Goal: Information Seeking & Learning: Learn about a topic

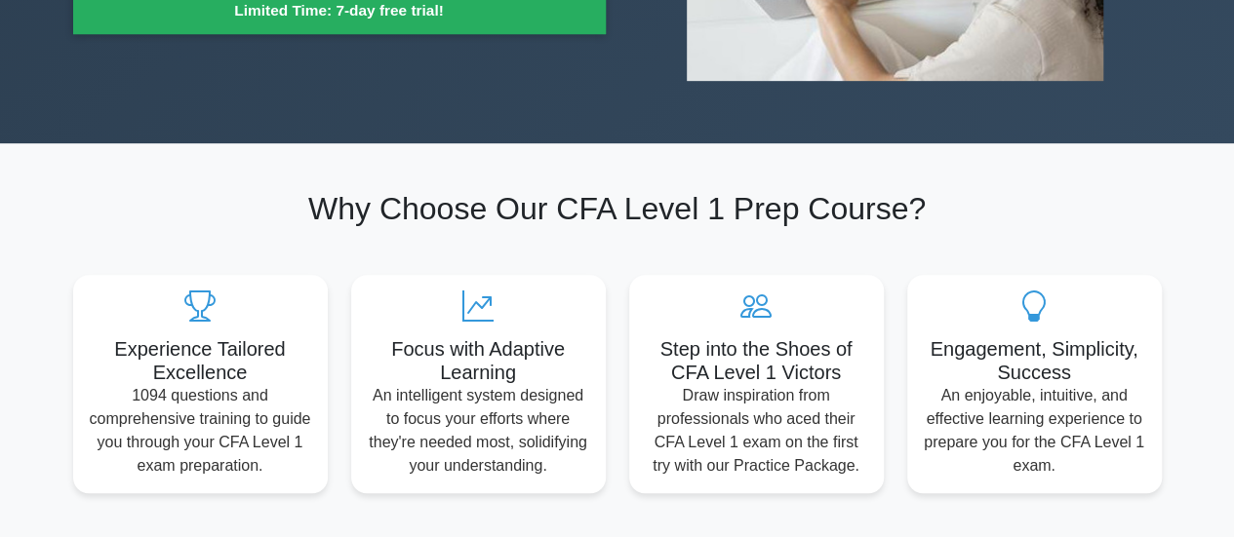
scroll to position [940, 0]
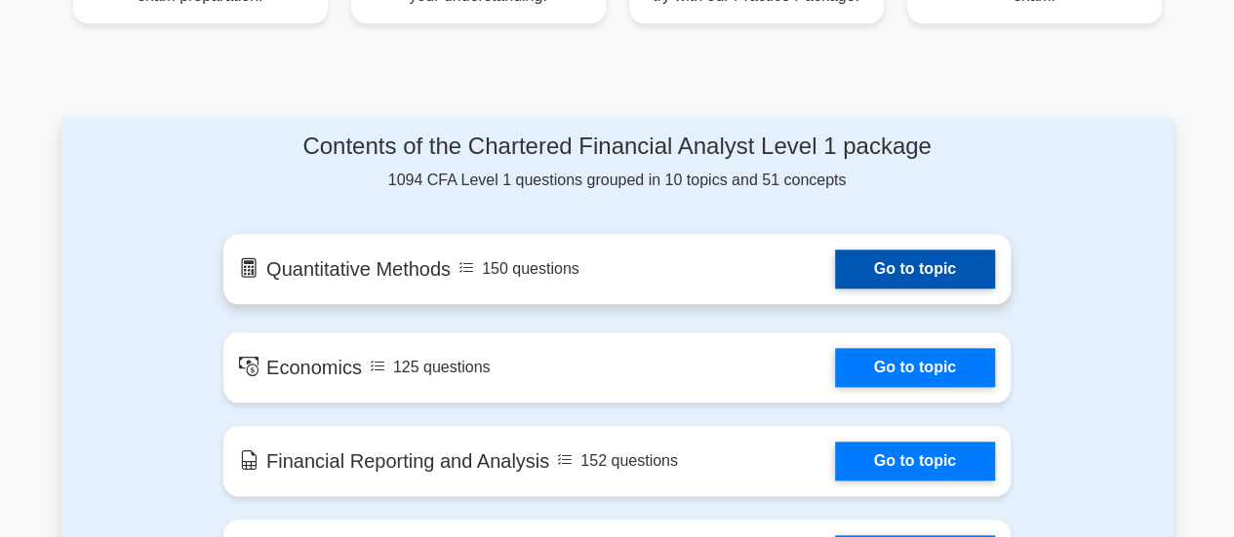
click at [909, 282] on link "Go to topic" at bounding box center [915, 269] width 160 height 39
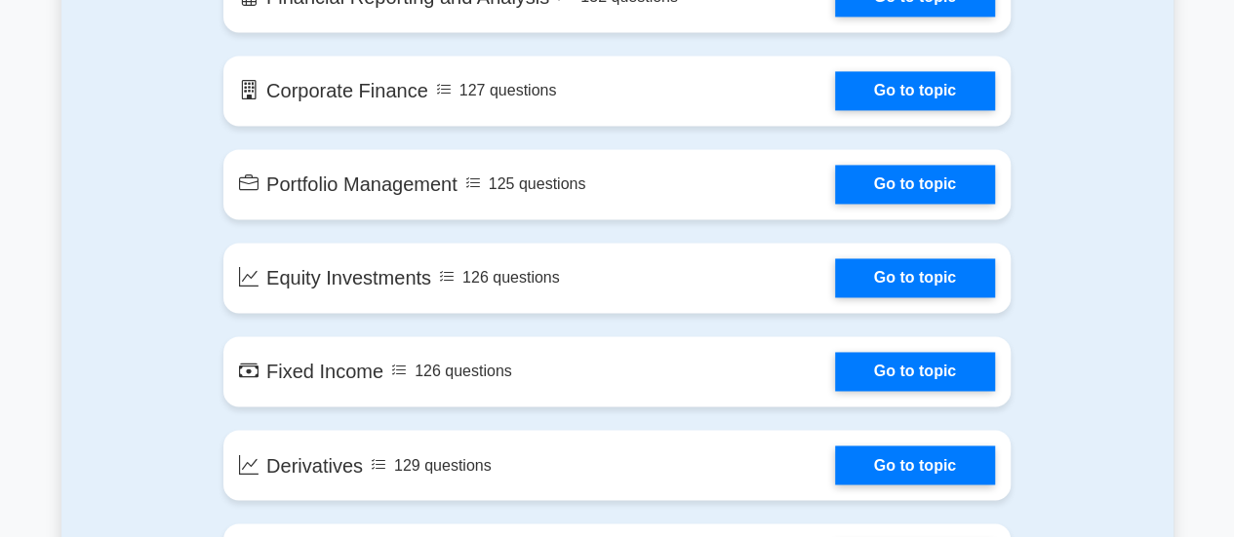
scroll to position [1521, 0]
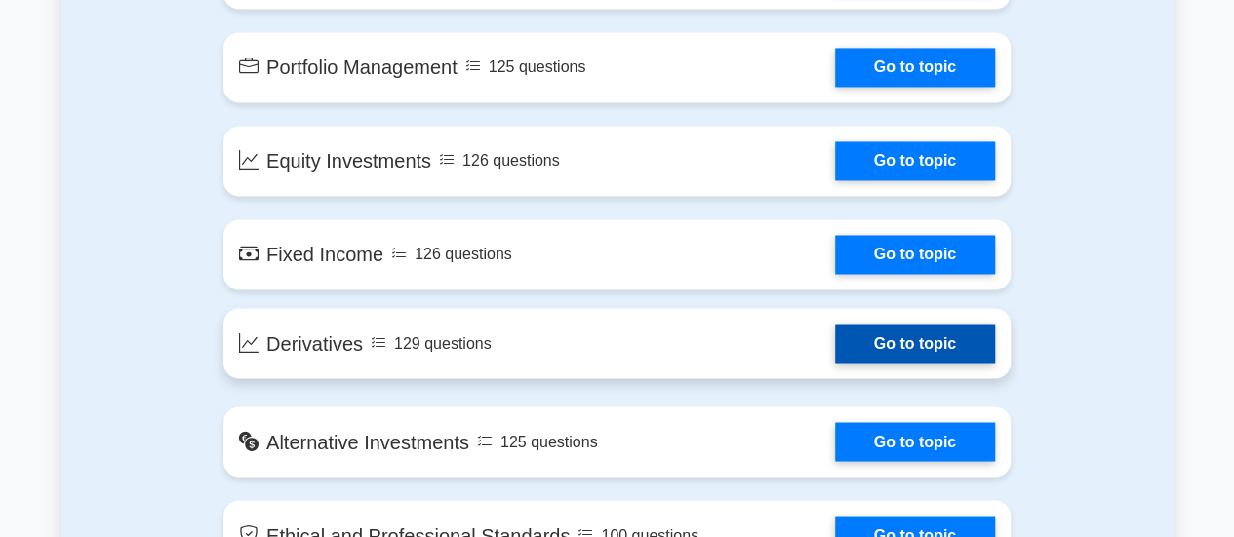
click at [894, 347] on link "Go to topic" at bounding box center [915, 343] width 160 height 39
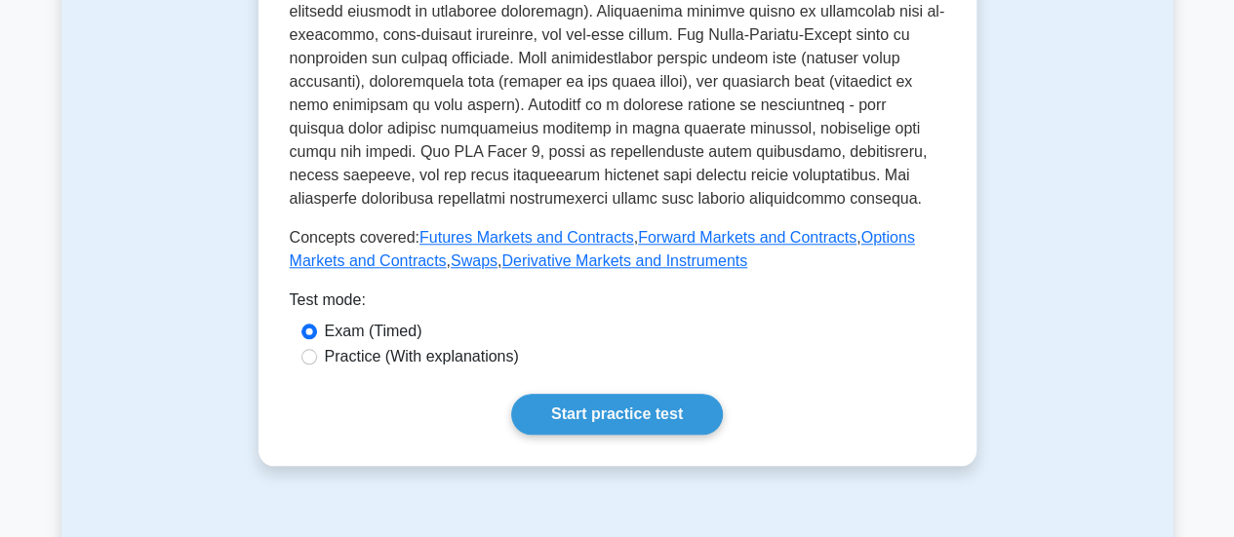
scroll to position [789, 0]
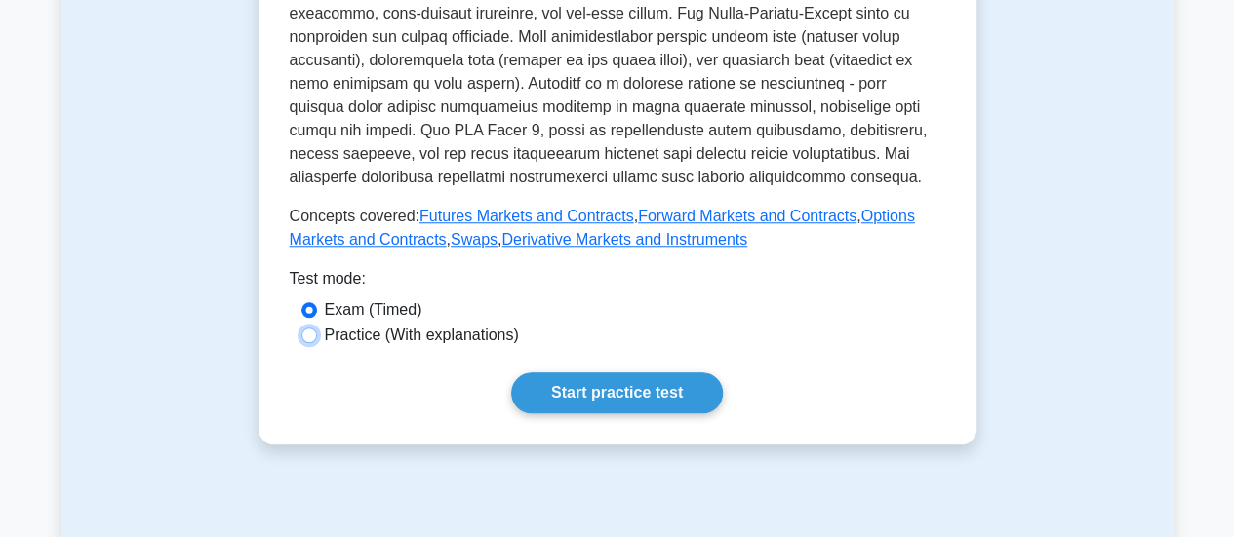
click at [304, 334] on input "Practice (With explanations)" at bounding box center [309, 336] width 16 height 16
radio input "true"
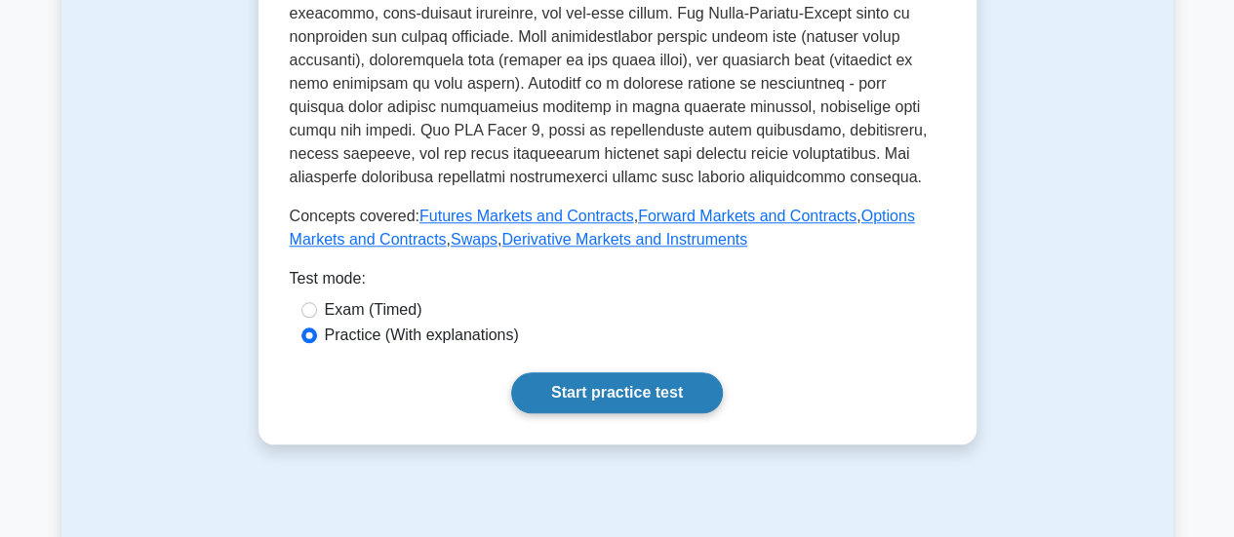
click at [648, 383] on link "Start practice test" at bounding box center [617, 393] width 212 height 41
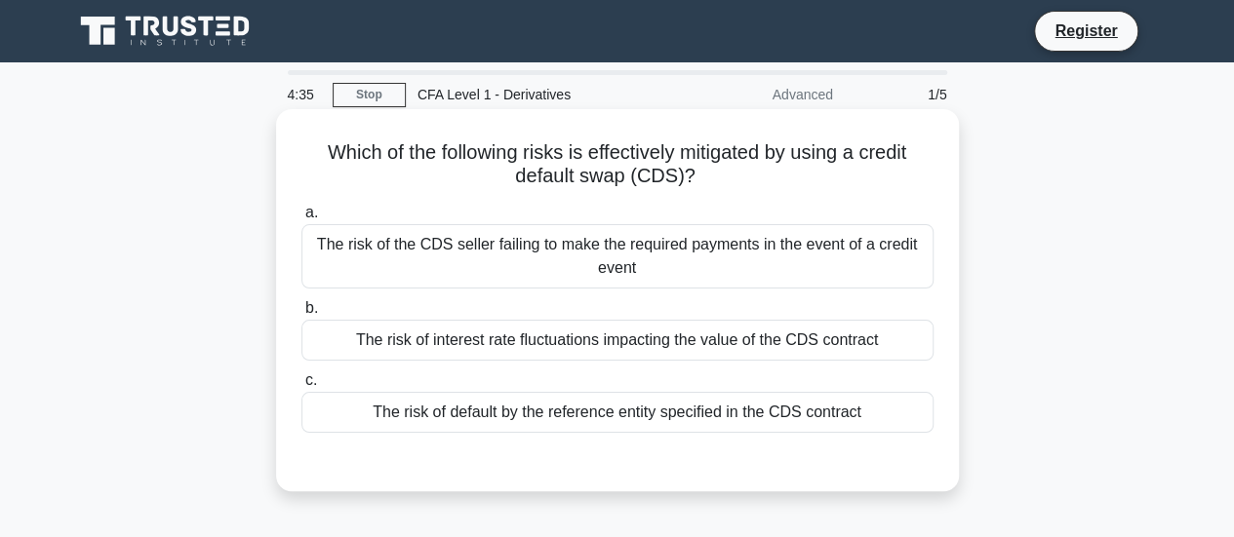
click at [755, 338] on div "The risk of interest rate fluctuations impacting the value of the CDS contract" at bounding box center [617, 340] width 632 height 41
click at [301, 315] on input "b. The risk of interest rate fluctuations impacting the value of the CDS contra…" at bounding box center [301, 308] width 0 height 13
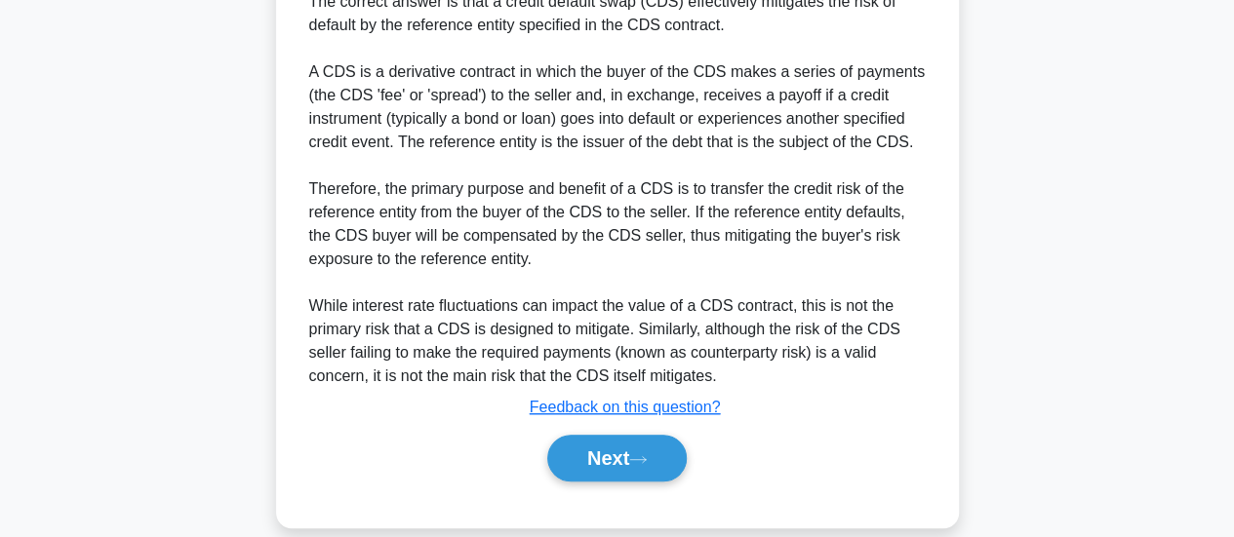
scroll to position [534, 0]
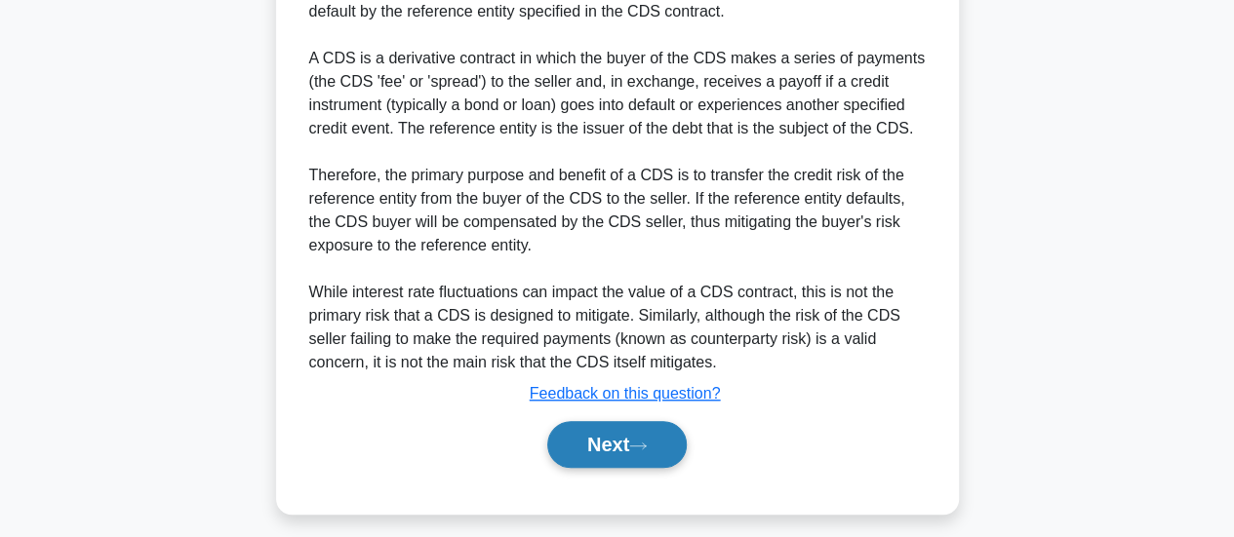
click at [609, 453] on button "Next" at bounding box center [616, 444] width 139 height 47
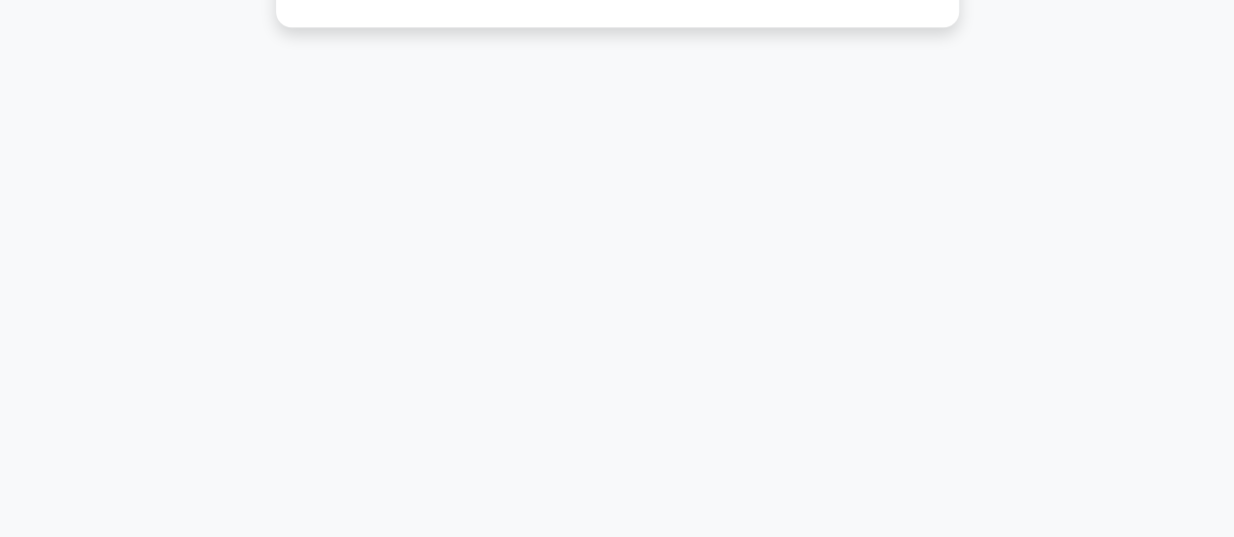
scroll to position [46, 0]
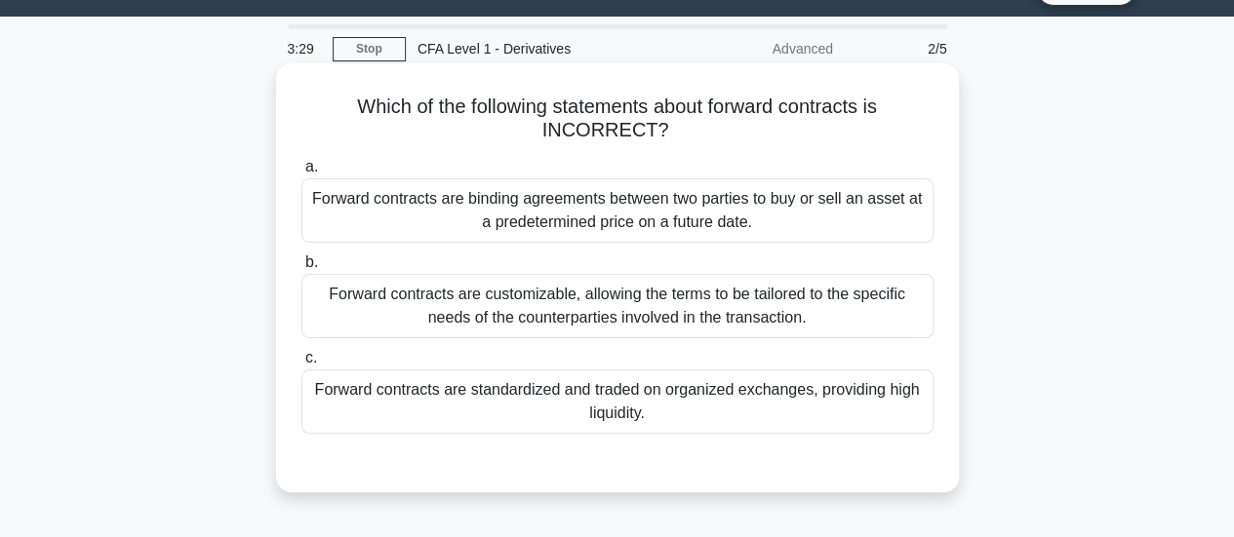
click at [526, 393] on div "Forward contracts are standardized and traded on organized exchanges, providing…" at bounding box center [617, 402] width 632 height 64
click at [301, 365] on input "c. Forward contracts are standardized and traded on organized exchanges, provid…" at bounding box center [301, 358] width 0 height 13
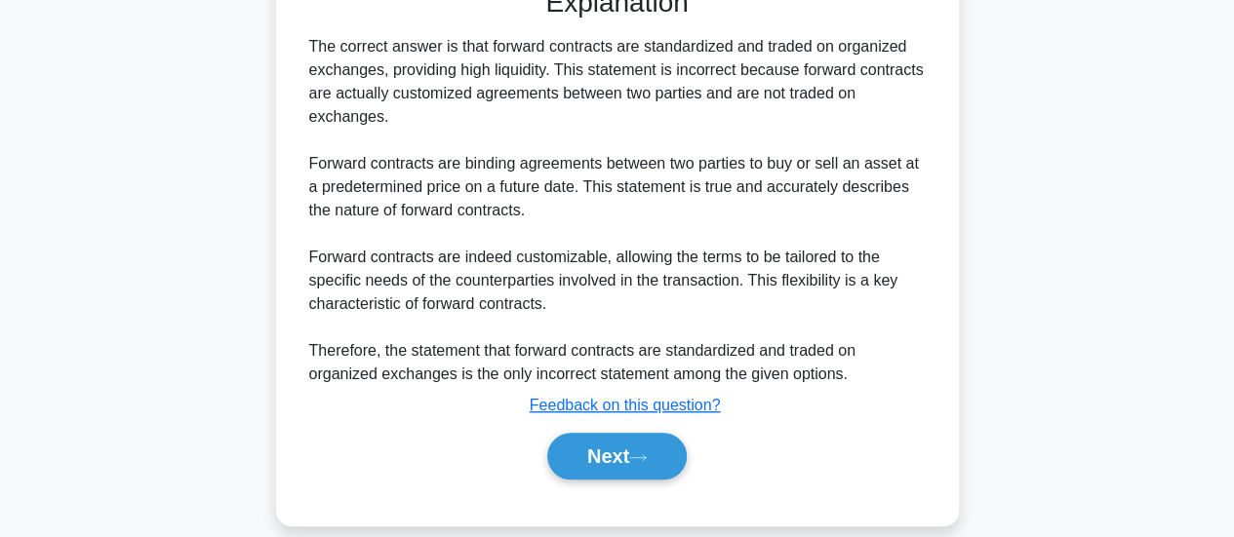
scroll to position [544, 0]
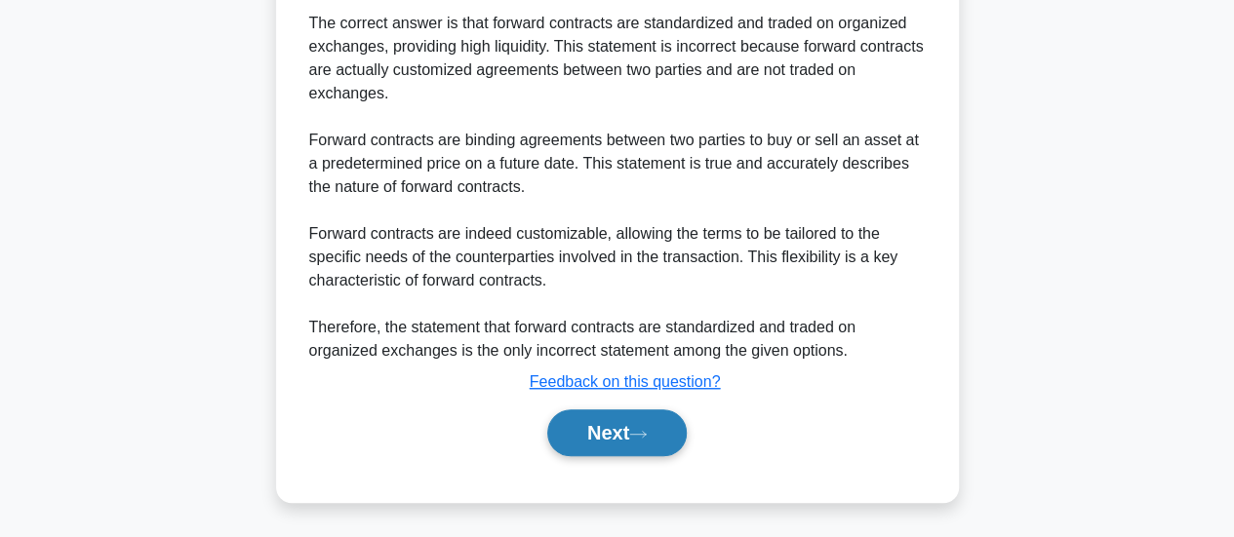
click at [611, 433] on button "Next" at bounding box center [616, 433] width 139 height 47
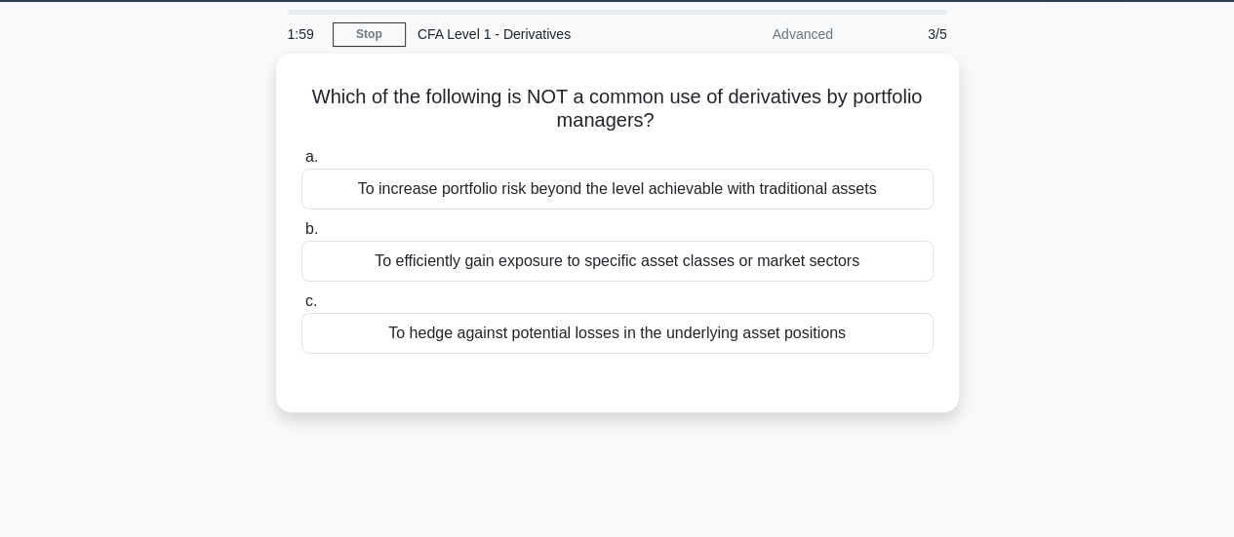
scroll to position [0, 0]
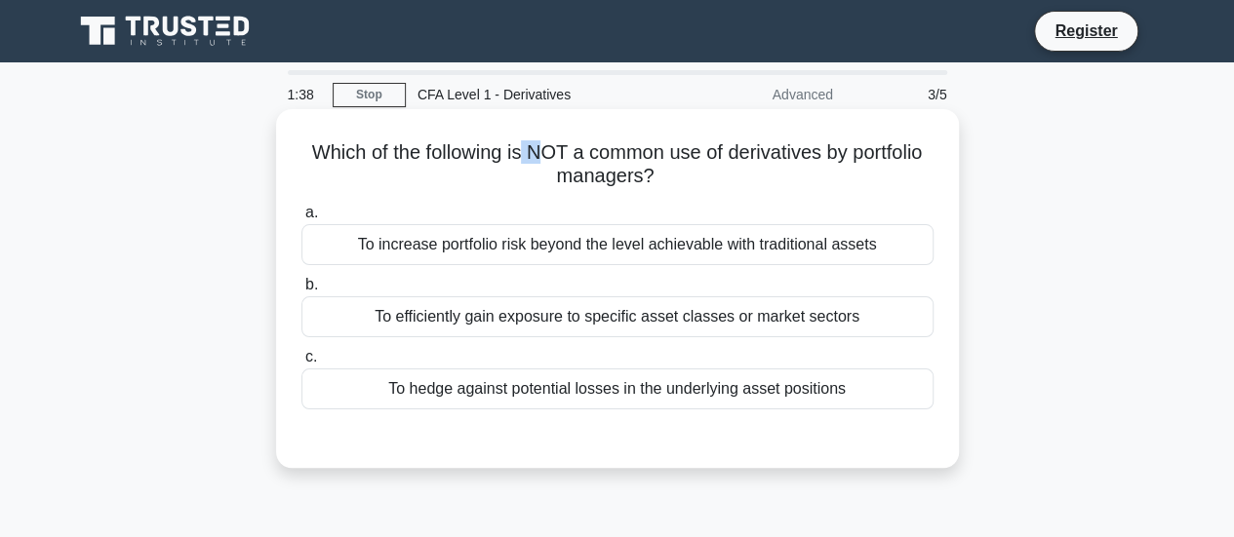
drag, startPoint x: 533, startPoint y: 147, endPoint x: 515, endPoint y: 161, distance: 23.0
click at [515, 161] on h5 "Which of the following is NOT a common use of derivatives by portfolio managers…" at bounding box center [617, 164] width 636 height 49
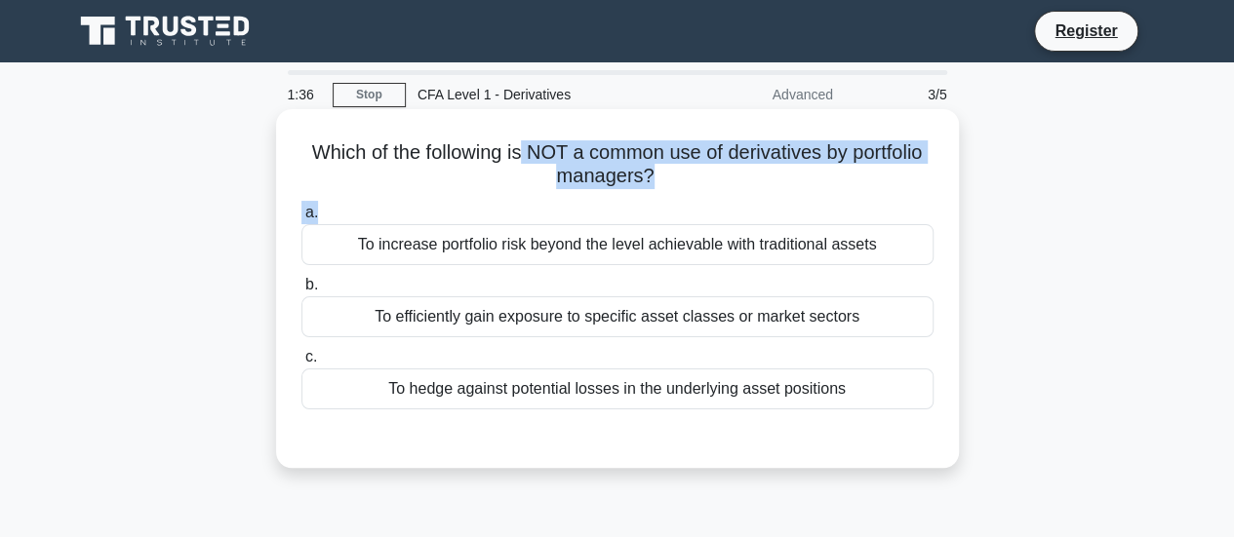
drag, startPoint x: 522, startPoint y: 162, endPoint x: 677, endPoint y: 200, distance: 159.7
click at [677, 200] on div "Which of the following is NOT a common use of derivatives by portfolio managers…" at bounding box center [617, 288] width 667 height 343
click at [636, 177] on h5 "Which of the following is NOT a common use of derivatives by portfolio managers…" at bounding box center [617, 164] width 636 height 49
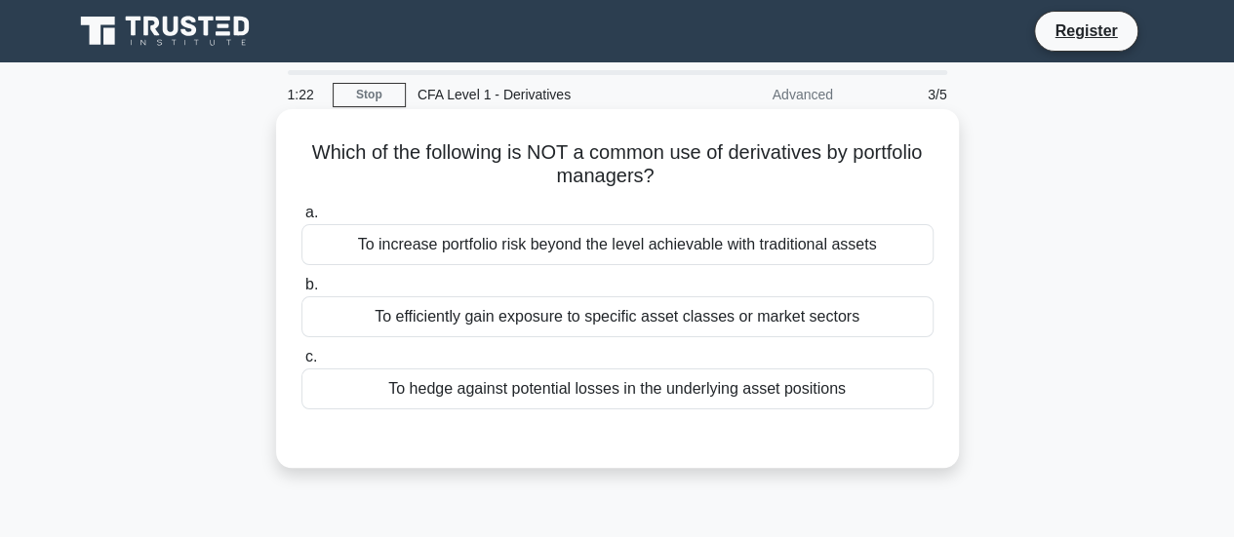
click at [490, 311] on div "To efficiently gain exposure to specific asset classes or market sectors" at bounding box center [617, 316] width 632 height 41
click at [301, 292] on input "b. To efficiently gain exposure to specific asset classes or market sectors" at bounding box center [301, 285] width 0 height 13
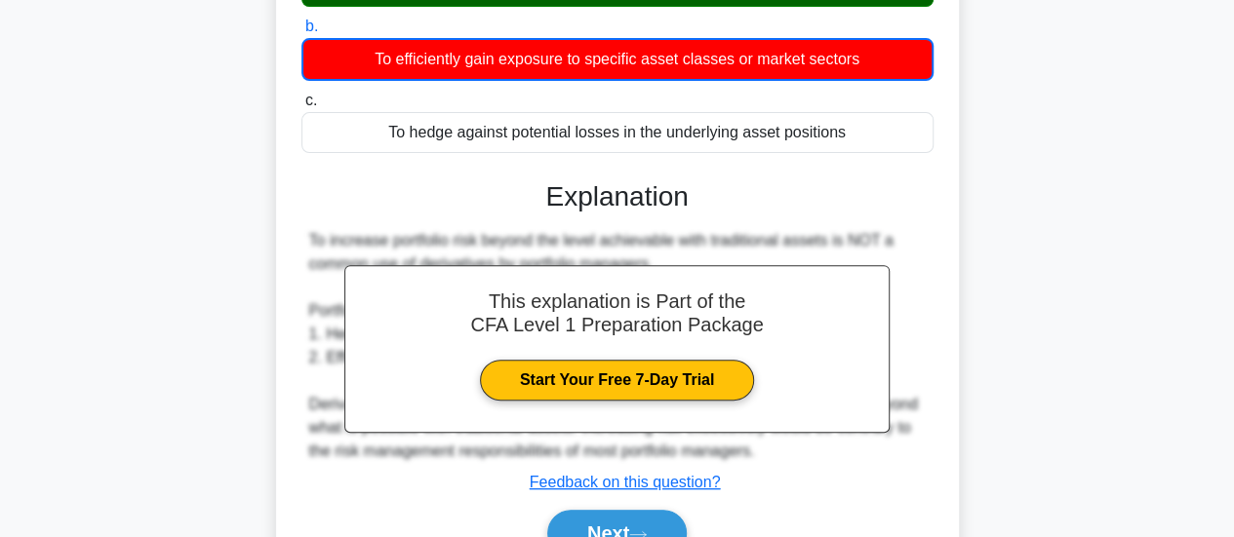
scroll to position [460, 0]
